Goal: Information Seeking & Learning: Compare options

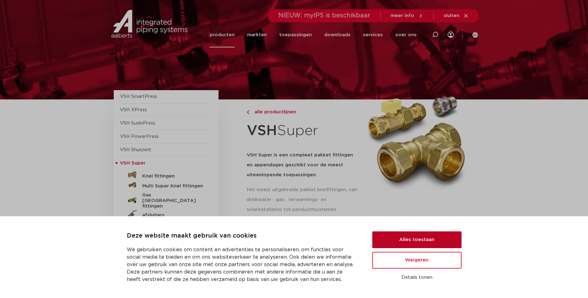
click at [431, 242] on button "Alles toestaan" at bounding box center [416, 240] width 89 height 17
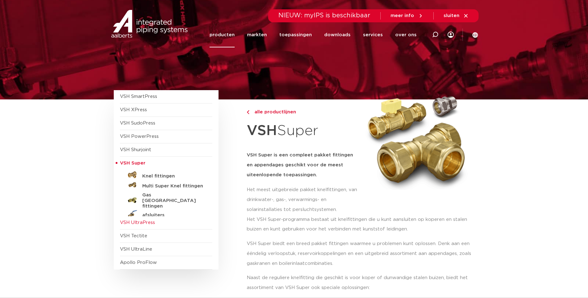
click at [149, 224] on span "VSH UltraPress" at bounding box center [137, 222] width 35 height 5
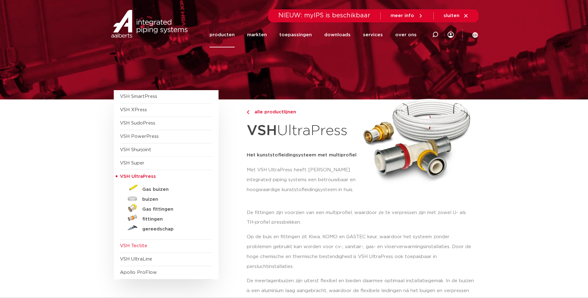
click at [143, 248] on span "VSH Tectite" at bounding box center [133, 246] width 27 height 5
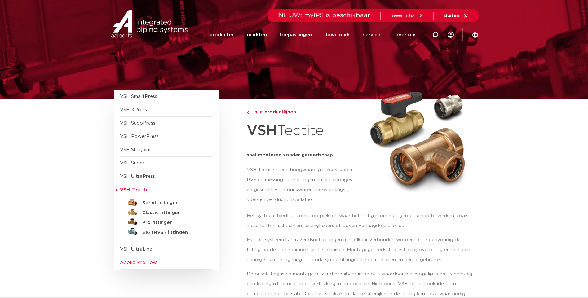
click at [138, 262] on span "Apollo ProFlow" at bounding box center [138, 262] width 37 height 5
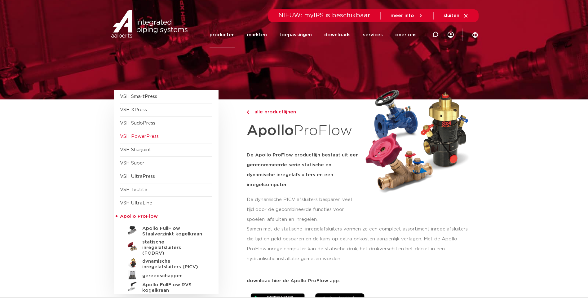
click at [140, 136] on span "VSH PowerPress" at bounding box center [139, 136] width 39 height 5
